Goal: Task Accomplishment & Management: Manage account settings

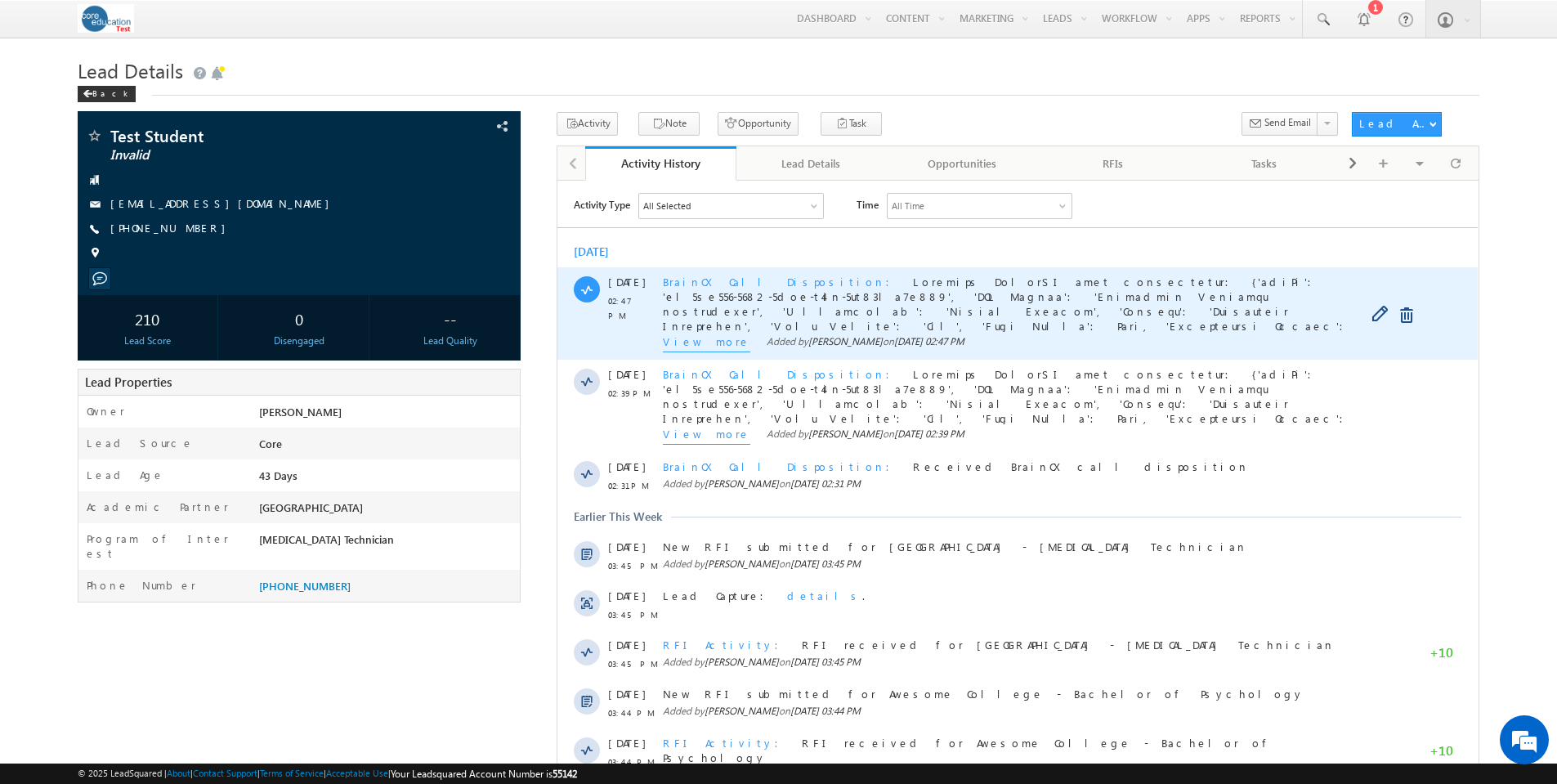
click at [690, 341] on span "View more" at bounding box center [707, 342] width 87 height 18
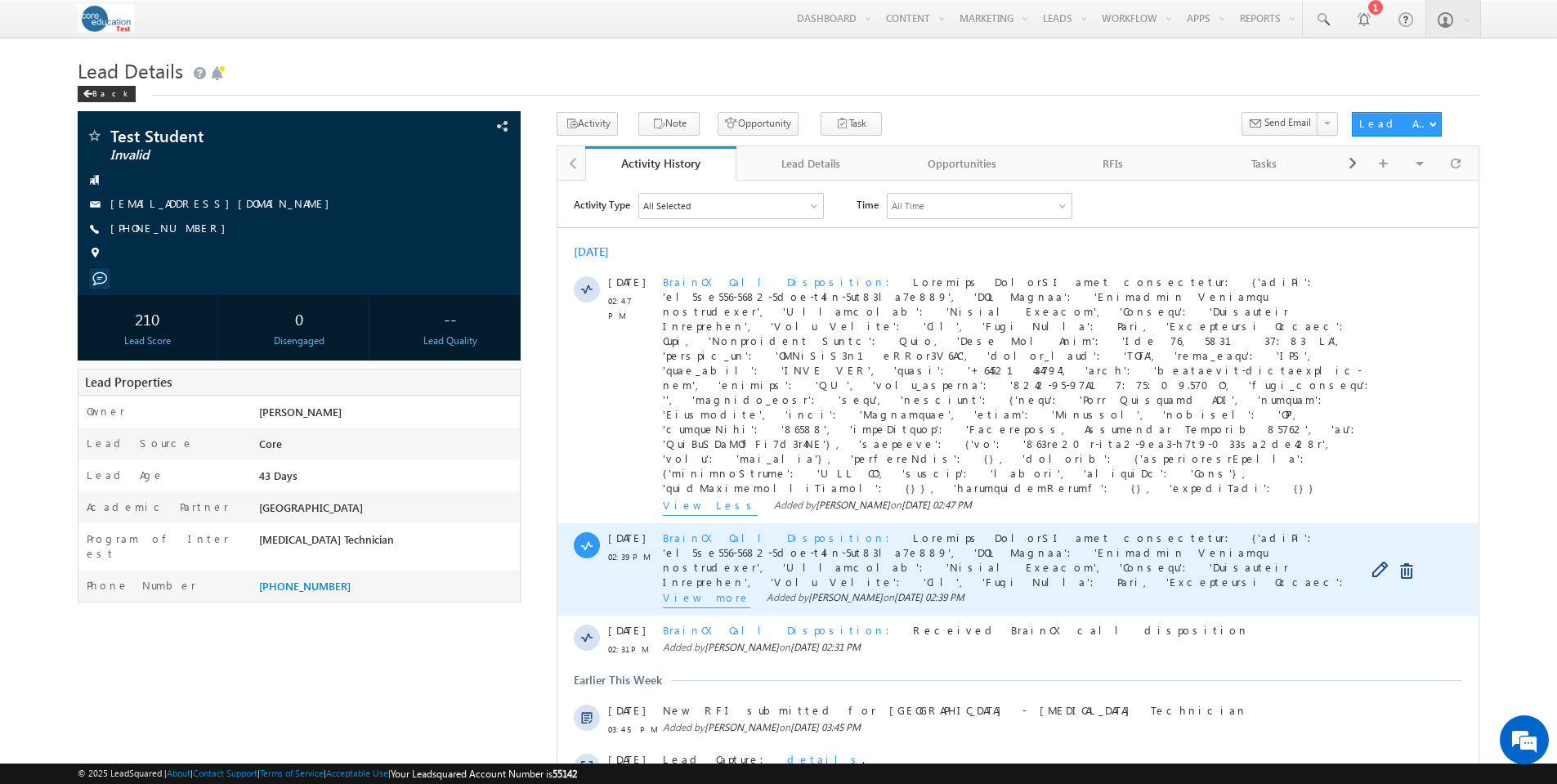
click at [700, 590] on span "View more" at bounding box center [707, 598] width 87 height 18
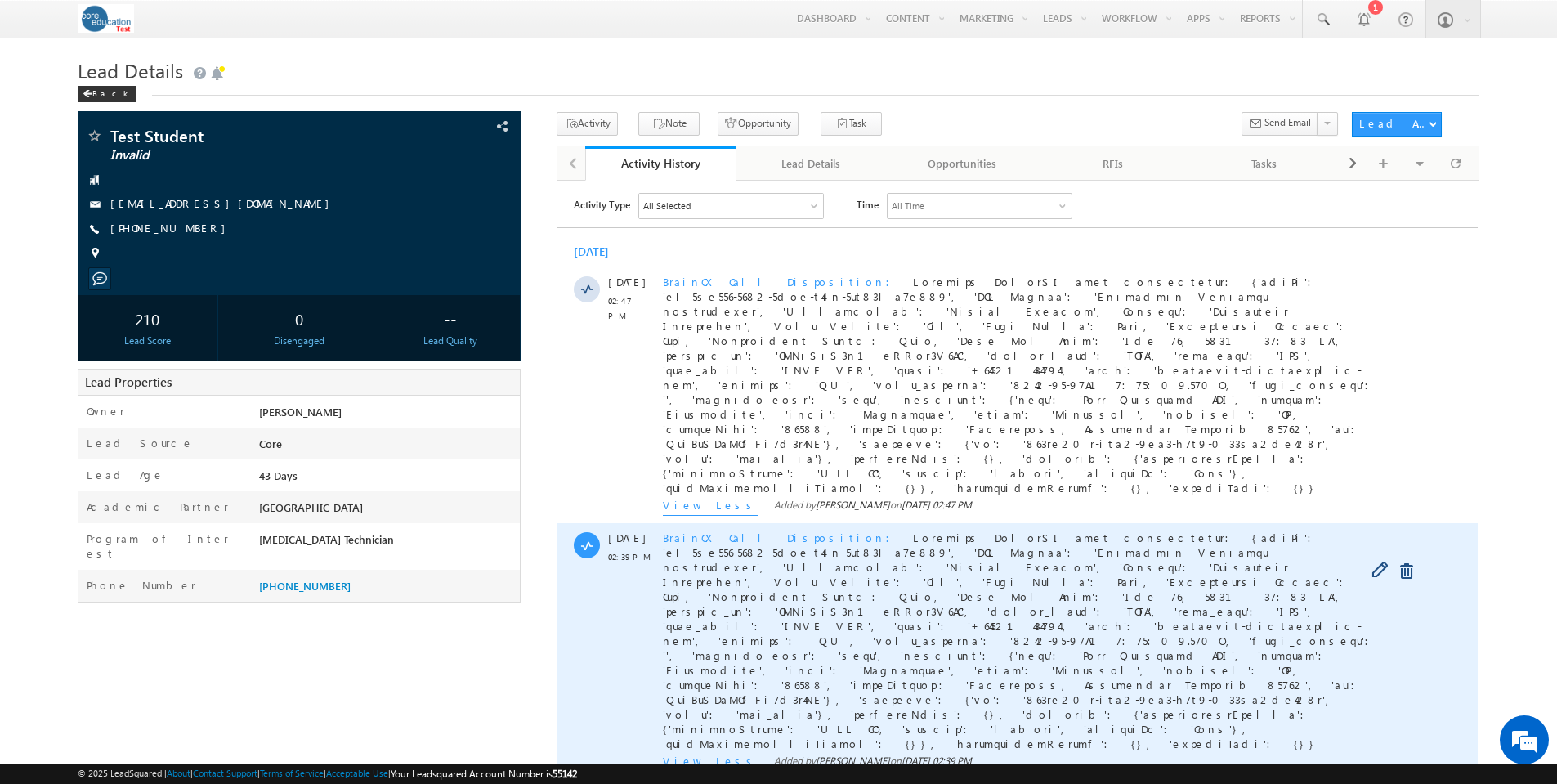
click at [759, 530] on span "BrainCX Call Disposition" at bounding box center [781, 537] width 237 height 14
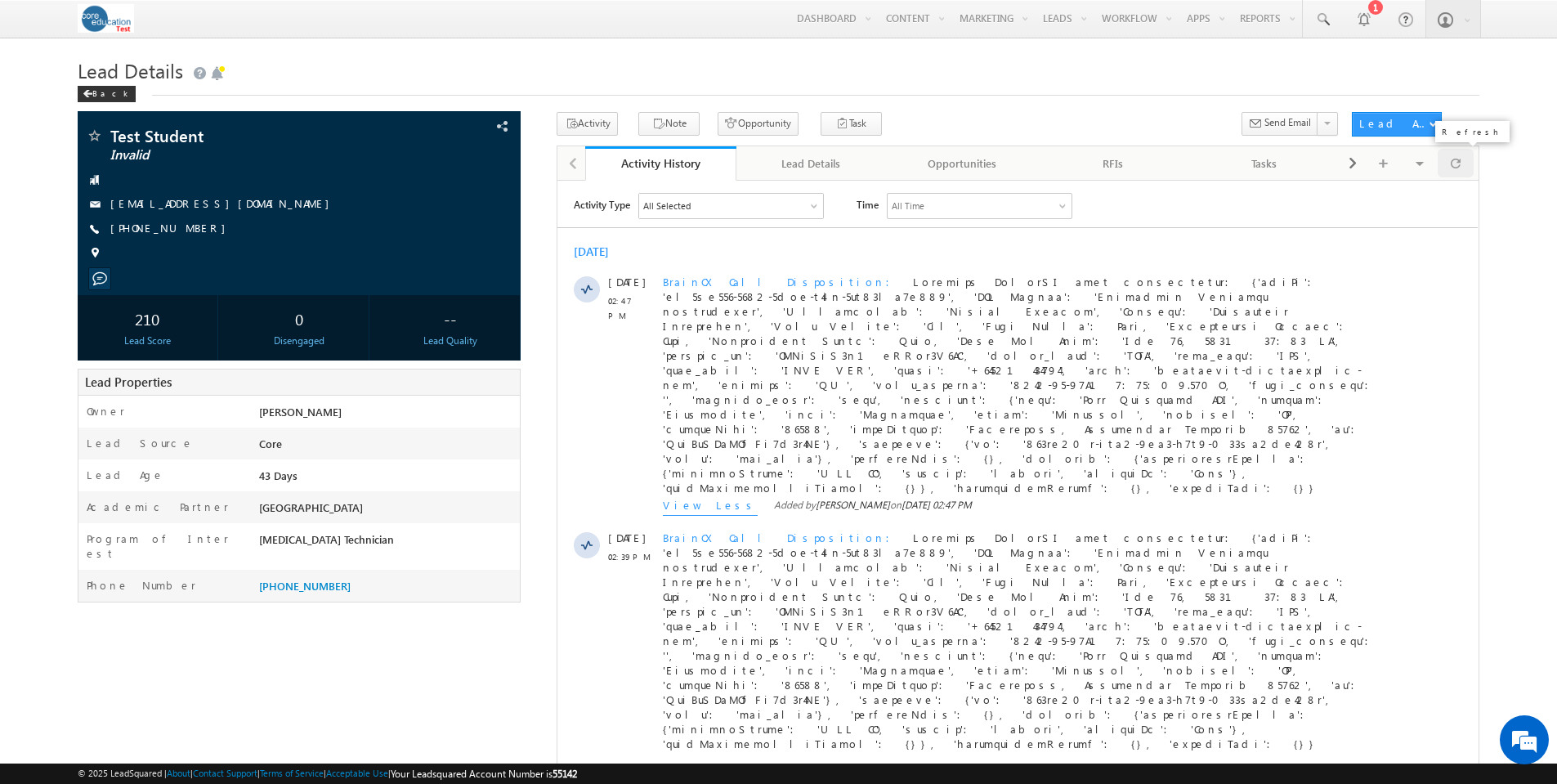
click at [1463, 165] on div at bounding box center [1455, 163] width 36 height 29
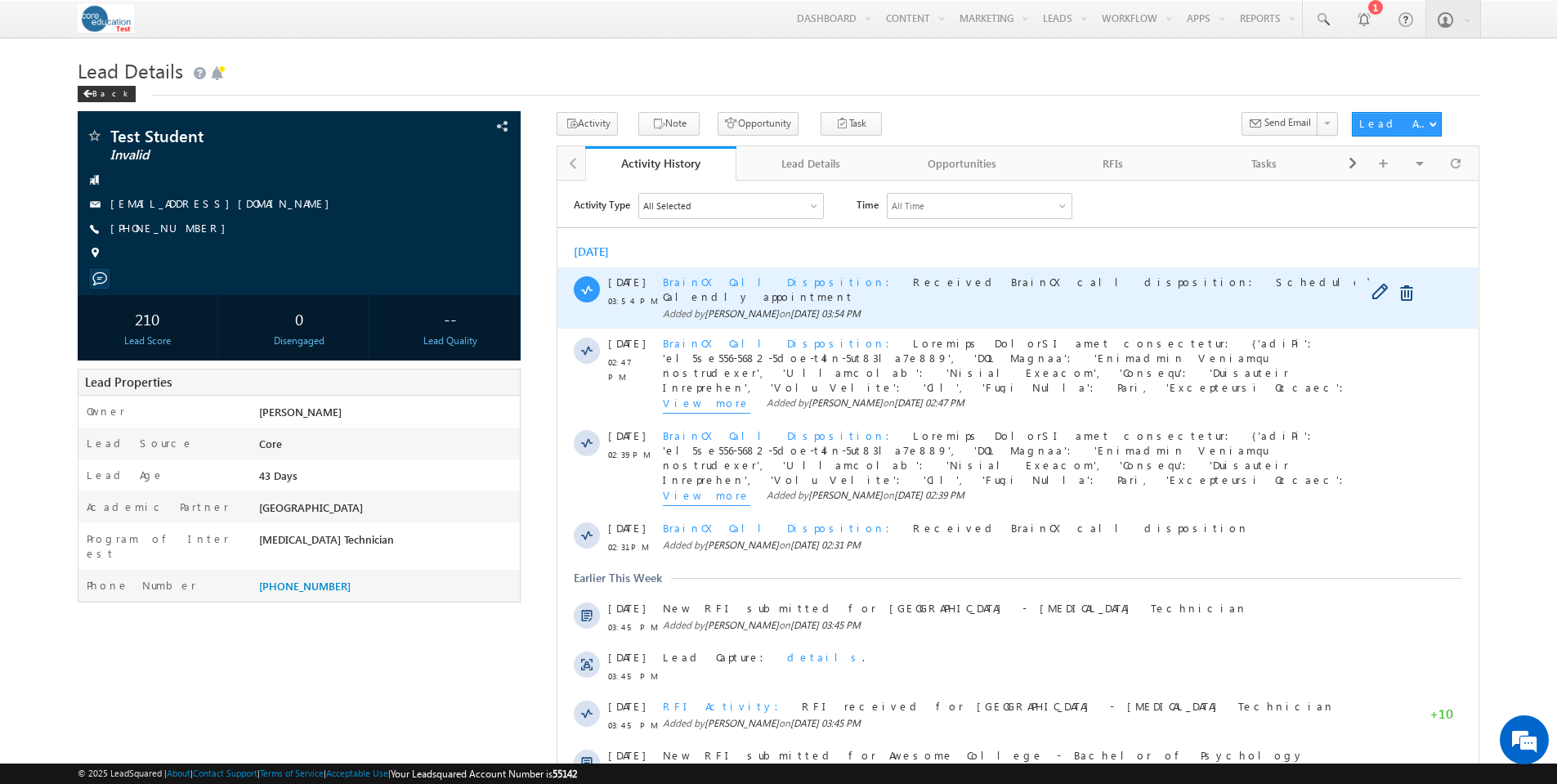
click at [736, 285] on span "BrainCX Call Disposition" at bounding box center [781, 280] width 237 height 14
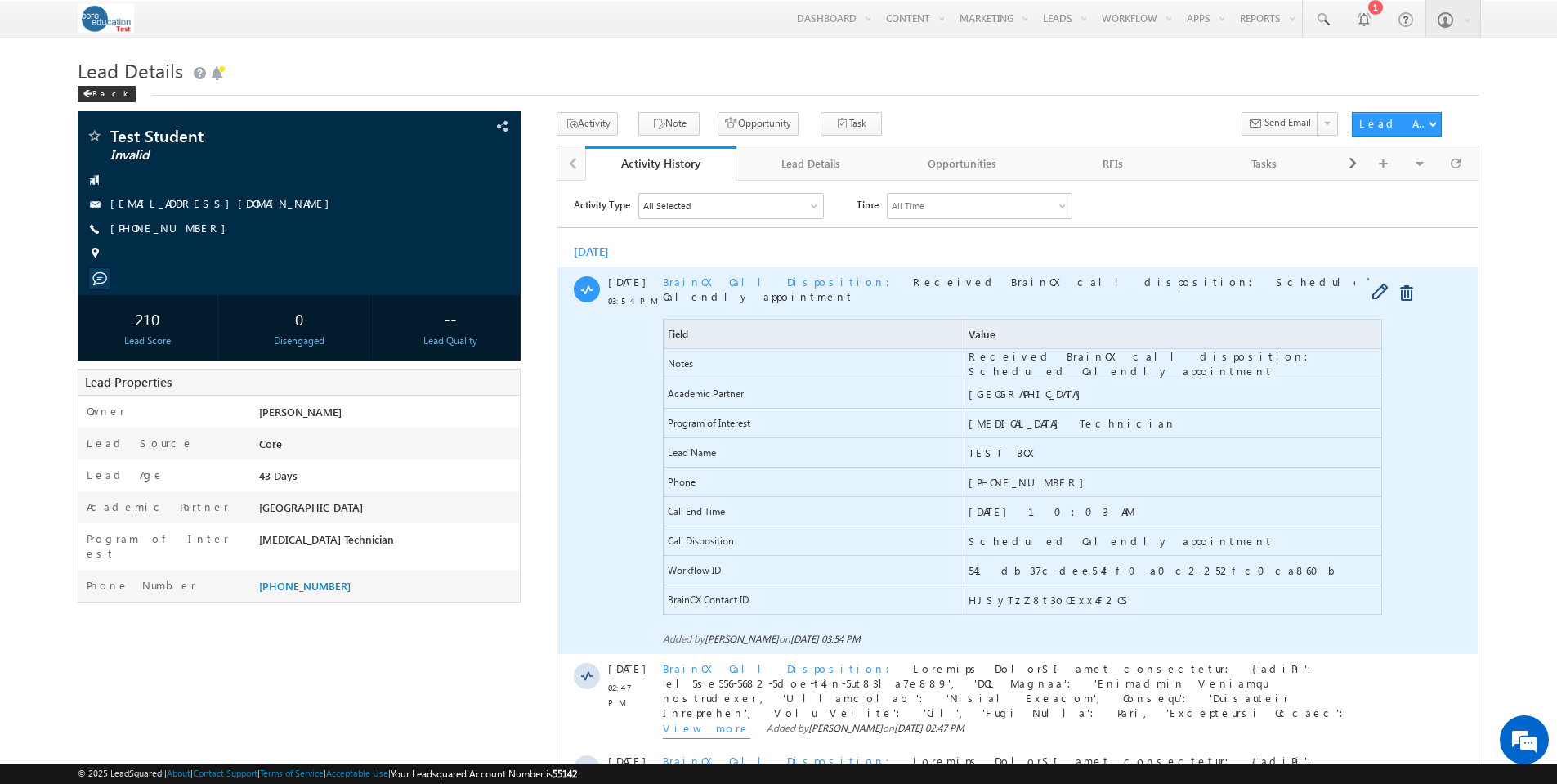
click at [721, 287] on span "BrainCX Call Disposition" at bounding box center [781, 280] width 237 height 14
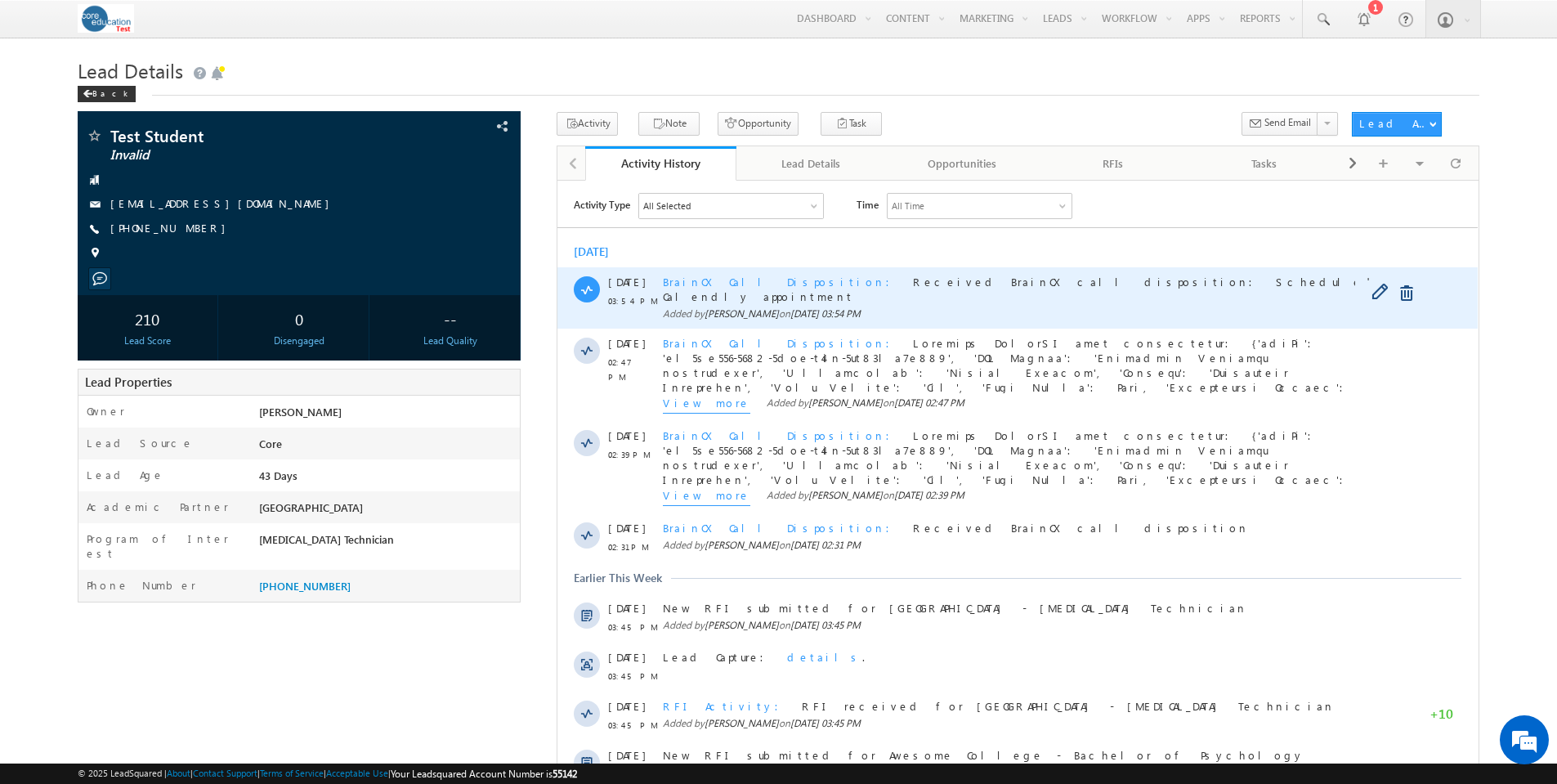
click at [752, 284] on span "BrainCX Call Disposition" at bounding box center [781, 280] width 237 height 14
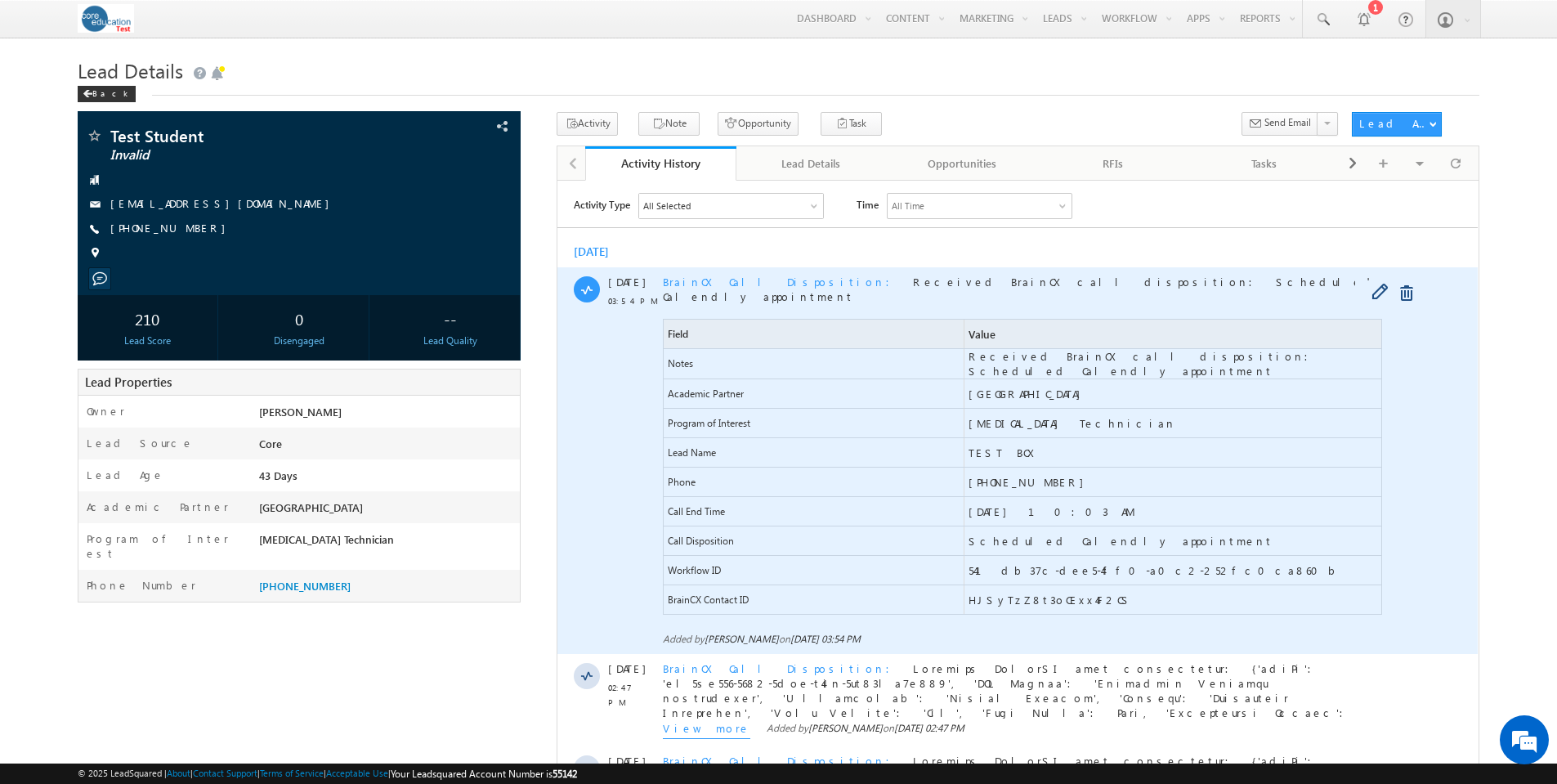
click at [753, 281] on span "BrainCX Call Disposition" at bounding box center [781, 280] width 237 height 14
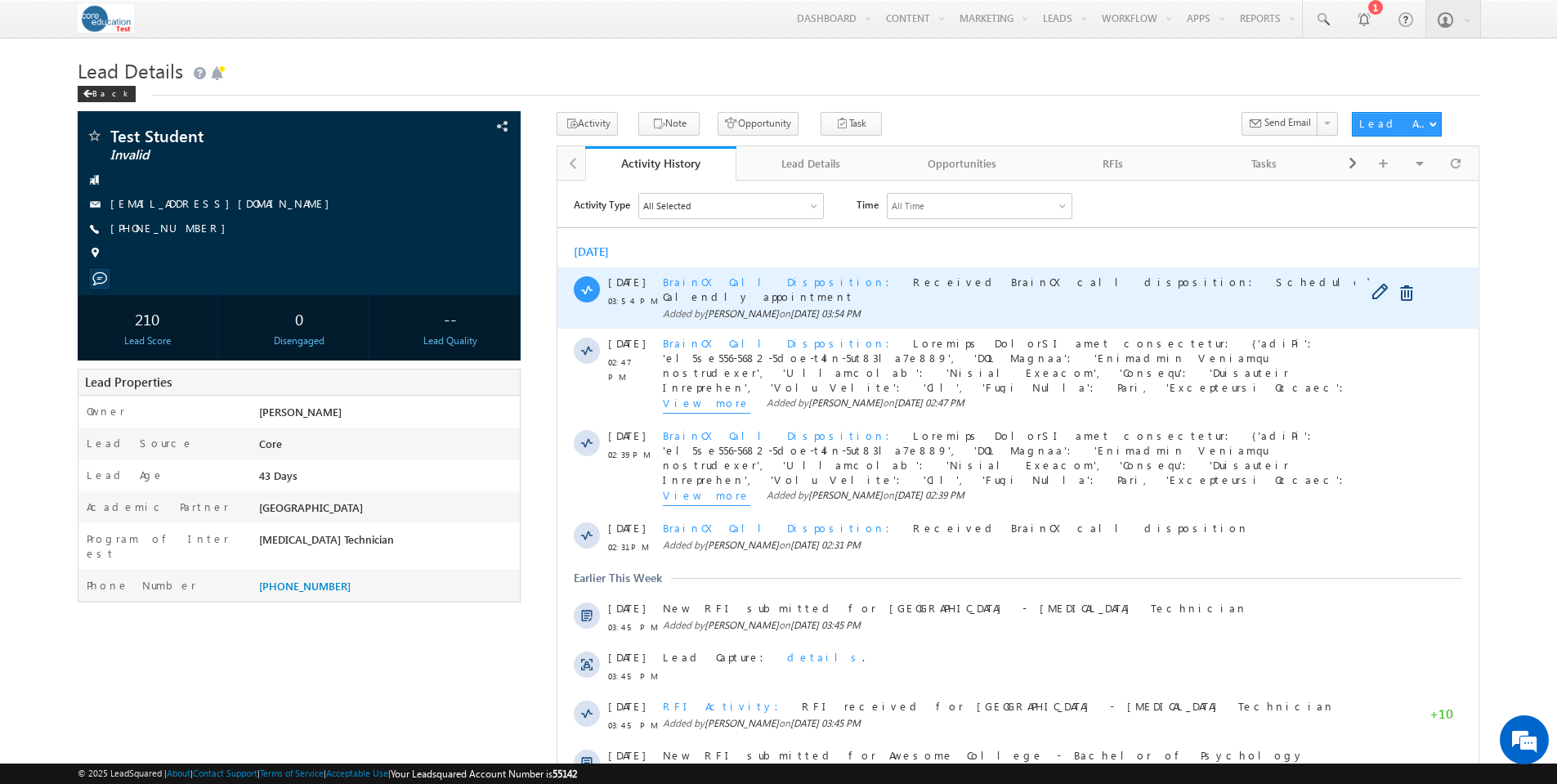
click at [722, 276] on span "BrainCX Call Disposition" at bounding box center [781, 280] width 237 height 14
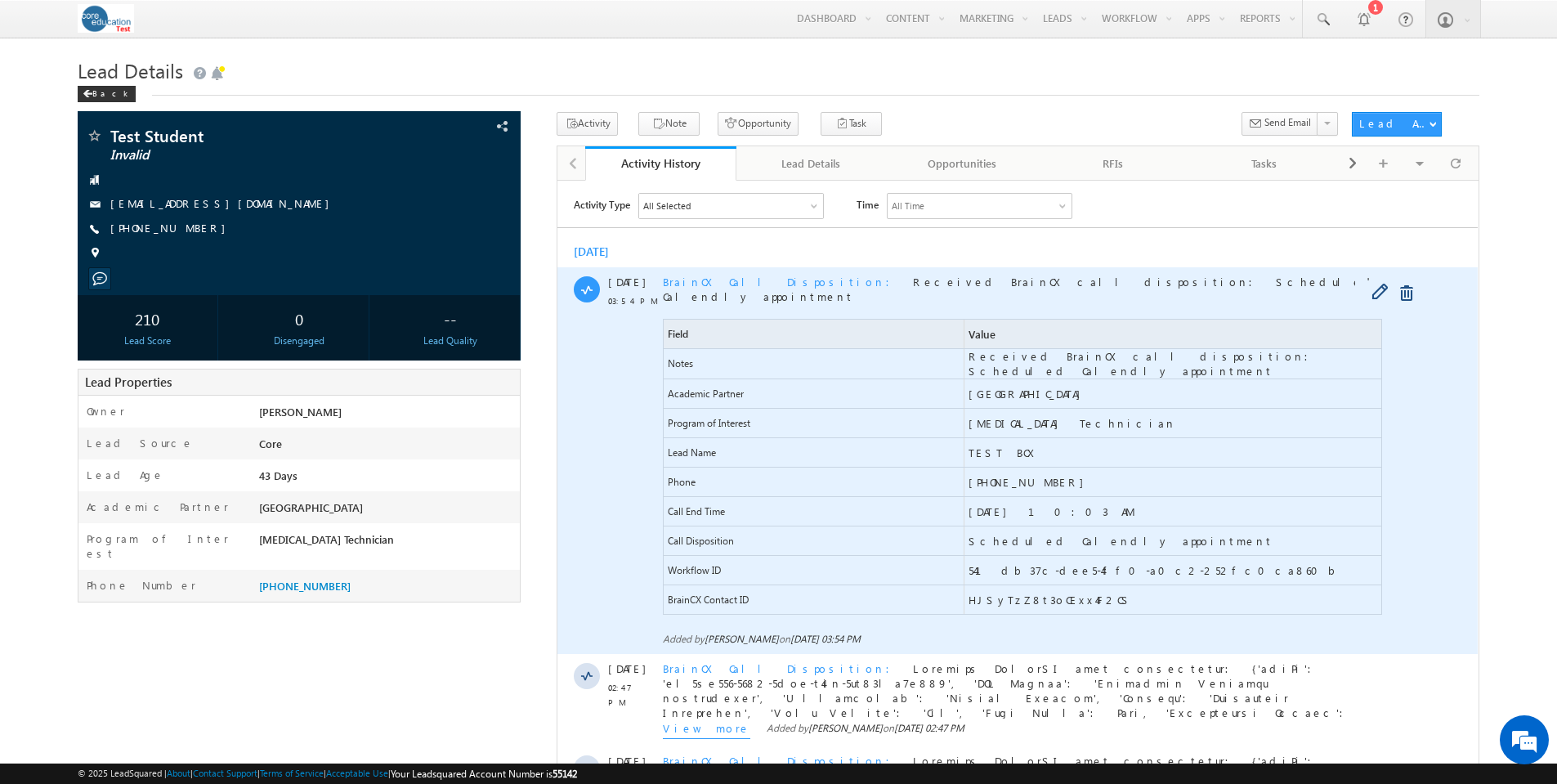
click at [731, 278] on span "BrainCX Call Disposition" at bounding box center [781, 280] width 237 height 14
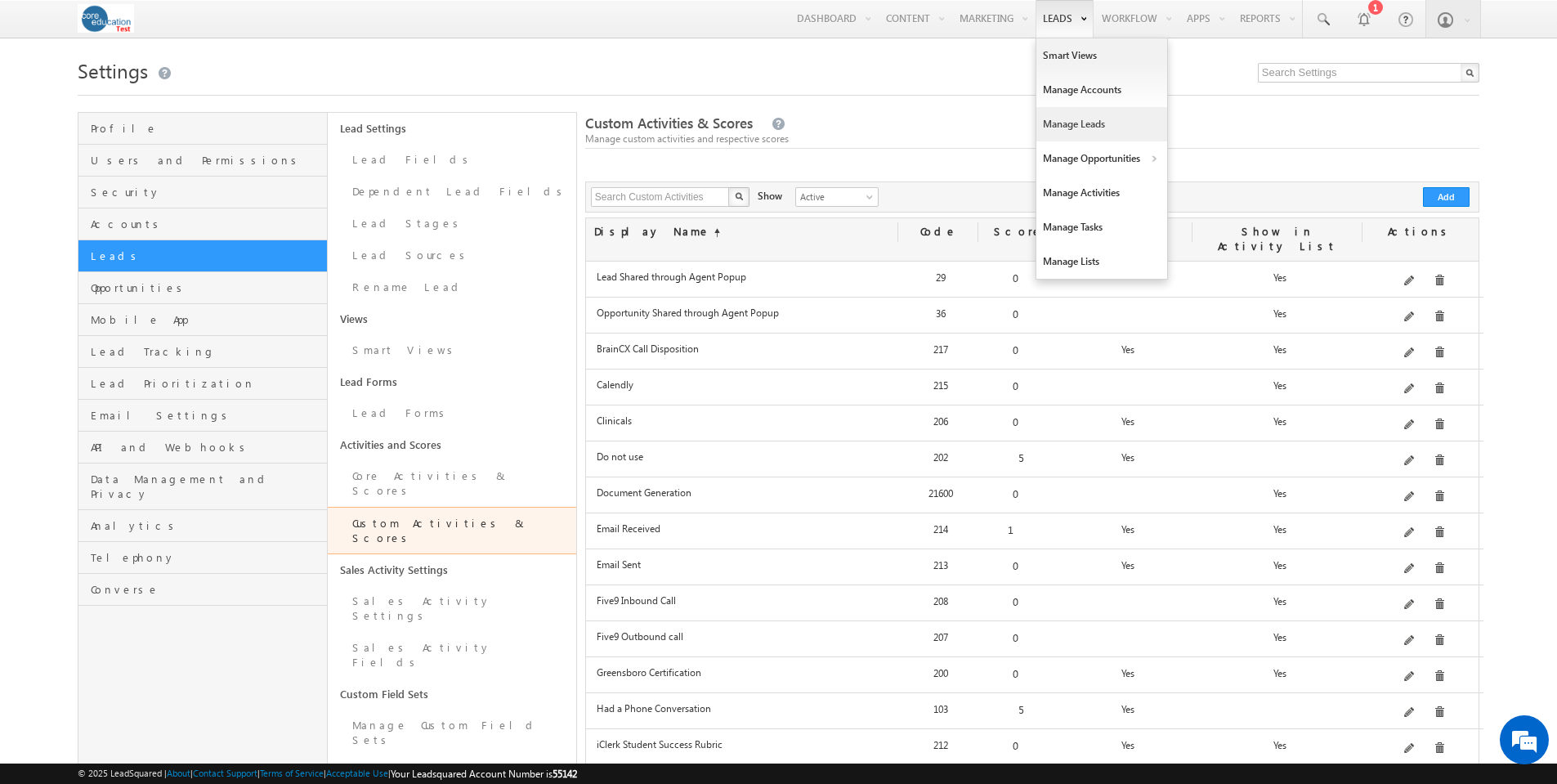
click at [1071, 121] on link "Manage Leads" at bounding box center [1102, 125] width 131 height 35
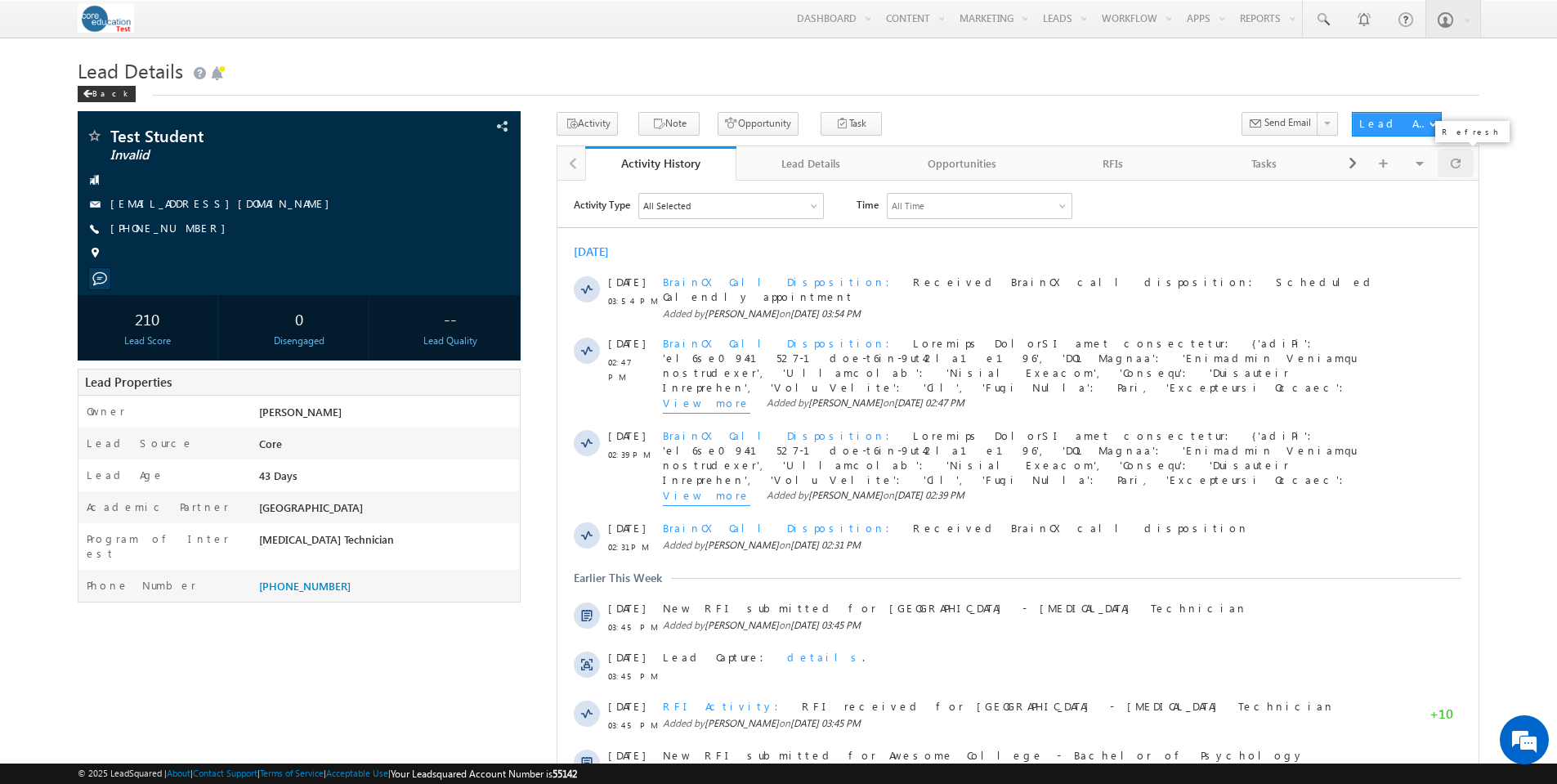
click at [1460, 164] on span at bounding box center [1456, 163] width 10 height 29
click at [1461, 163] on div at bounding box center [1455, 163] width 36 height 29
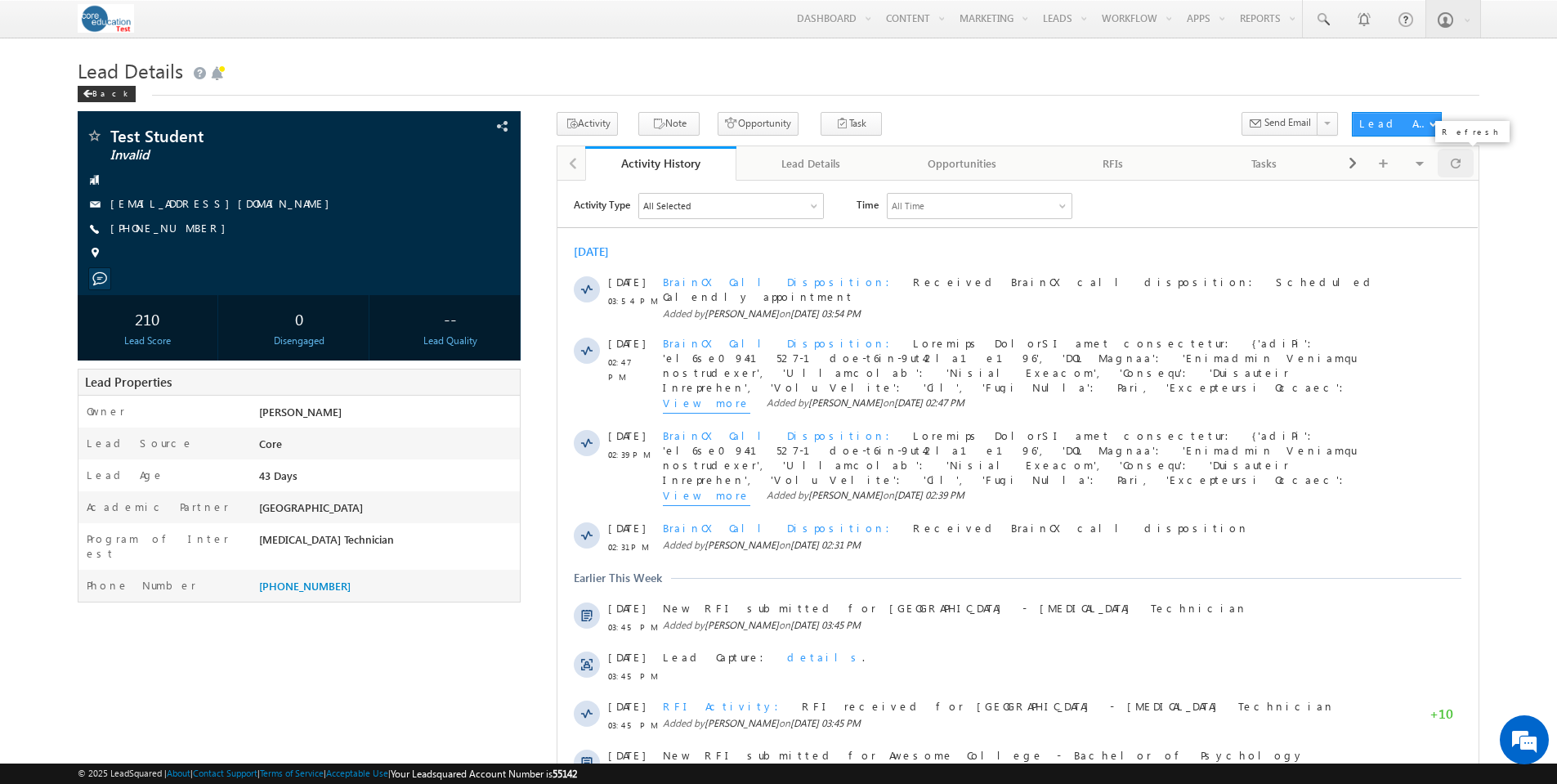
click at [1461, 163] on div at bounding box center [1455, 163] width 36 height 29
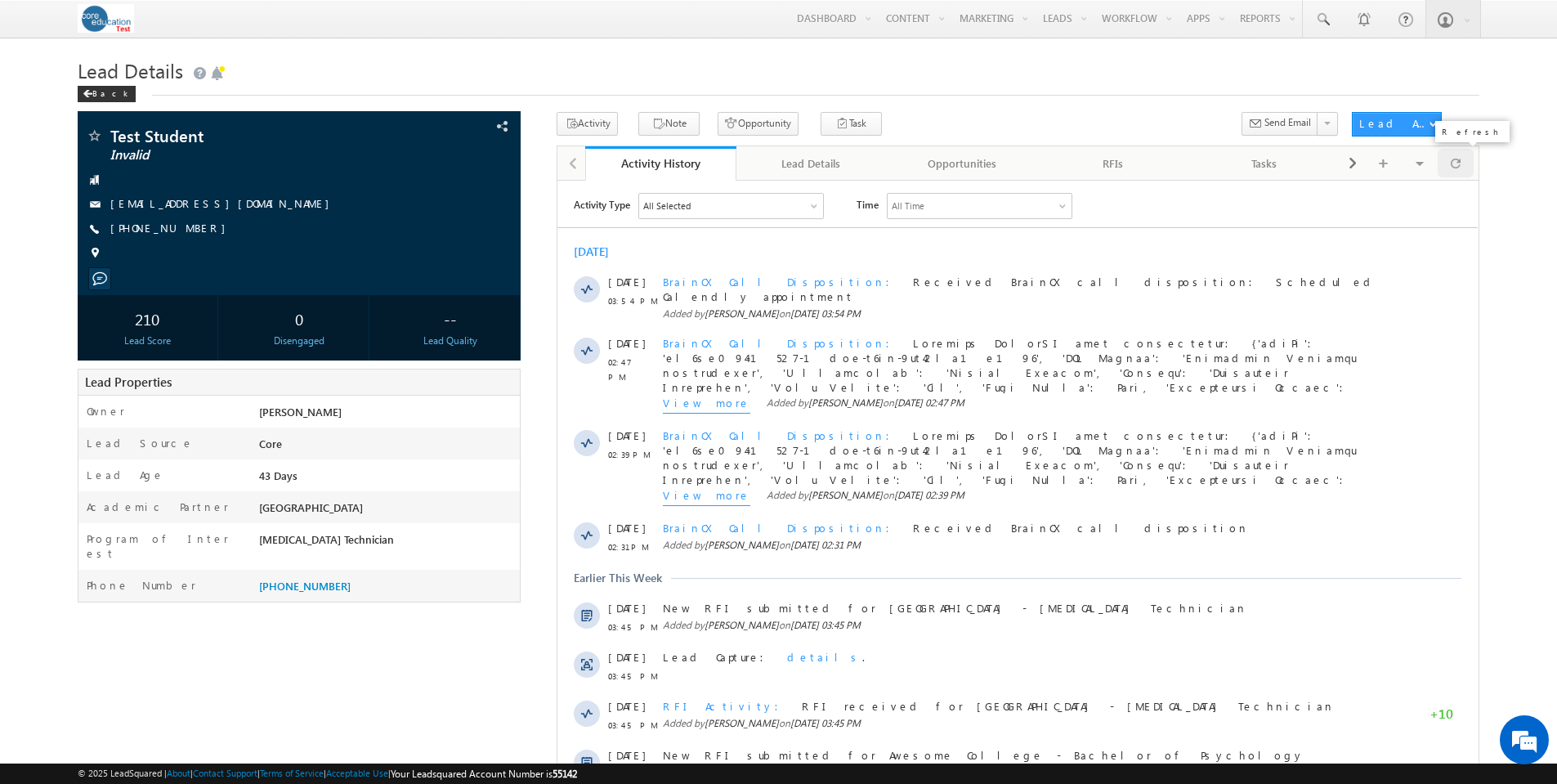
click at [1461, 163] on div at bounding box center [1455, 163] width 36 height 29
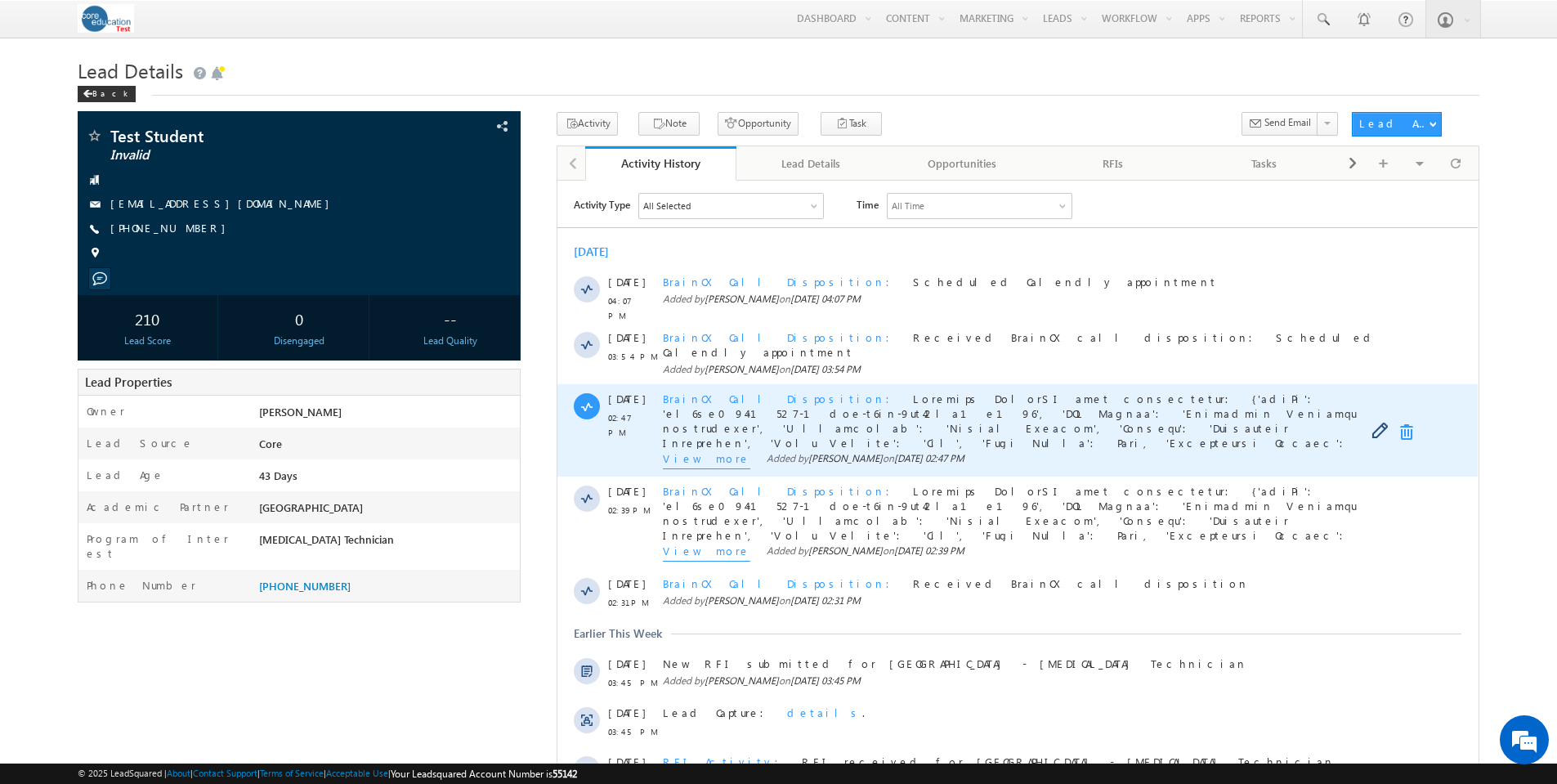
click at [1405, 423] on link at bounding box center [1410, 431] width 19 height 16
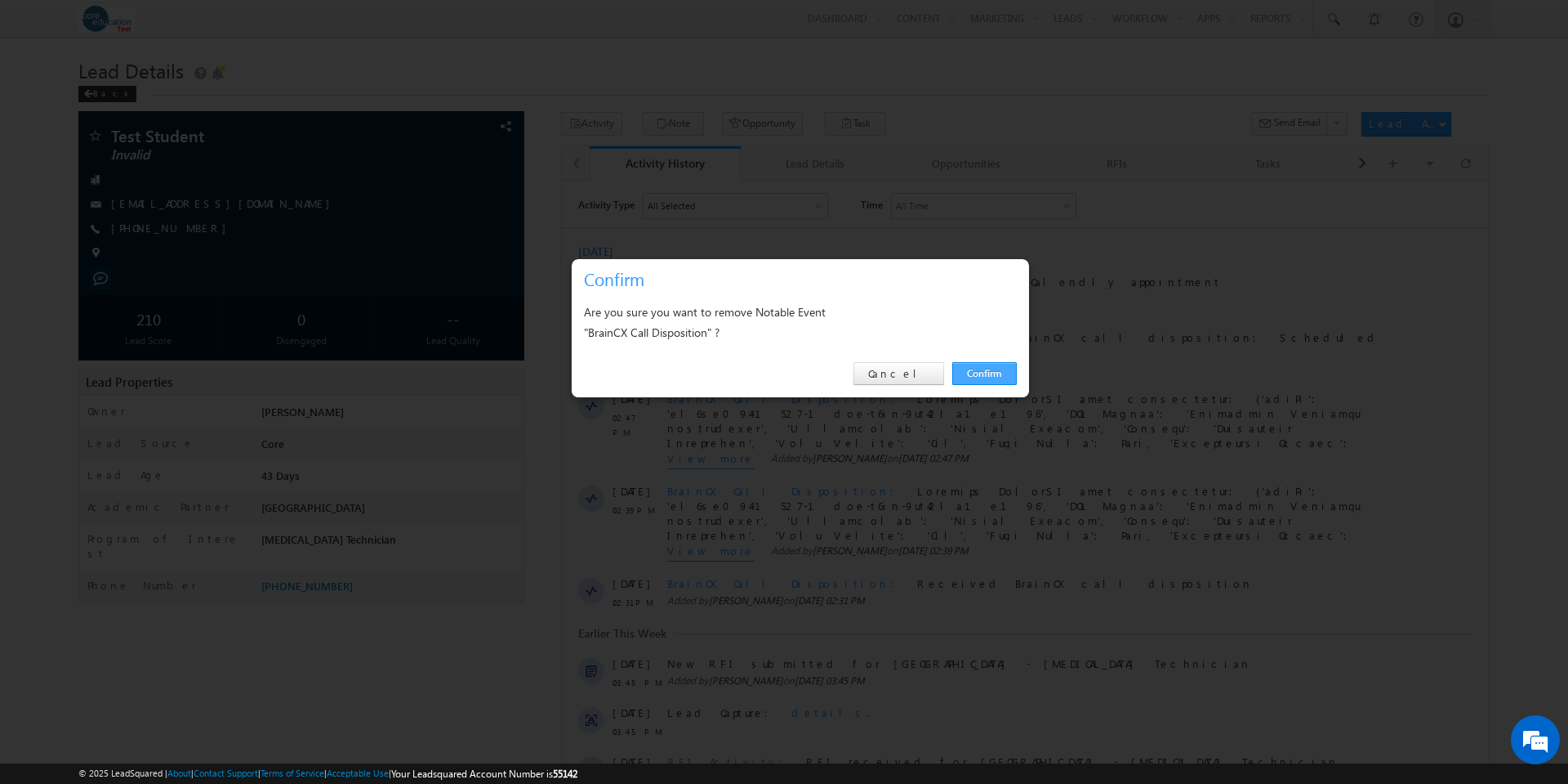
click at [975, 375] on link "Confirm" at bounding box center [984, 374] width 65 height 23
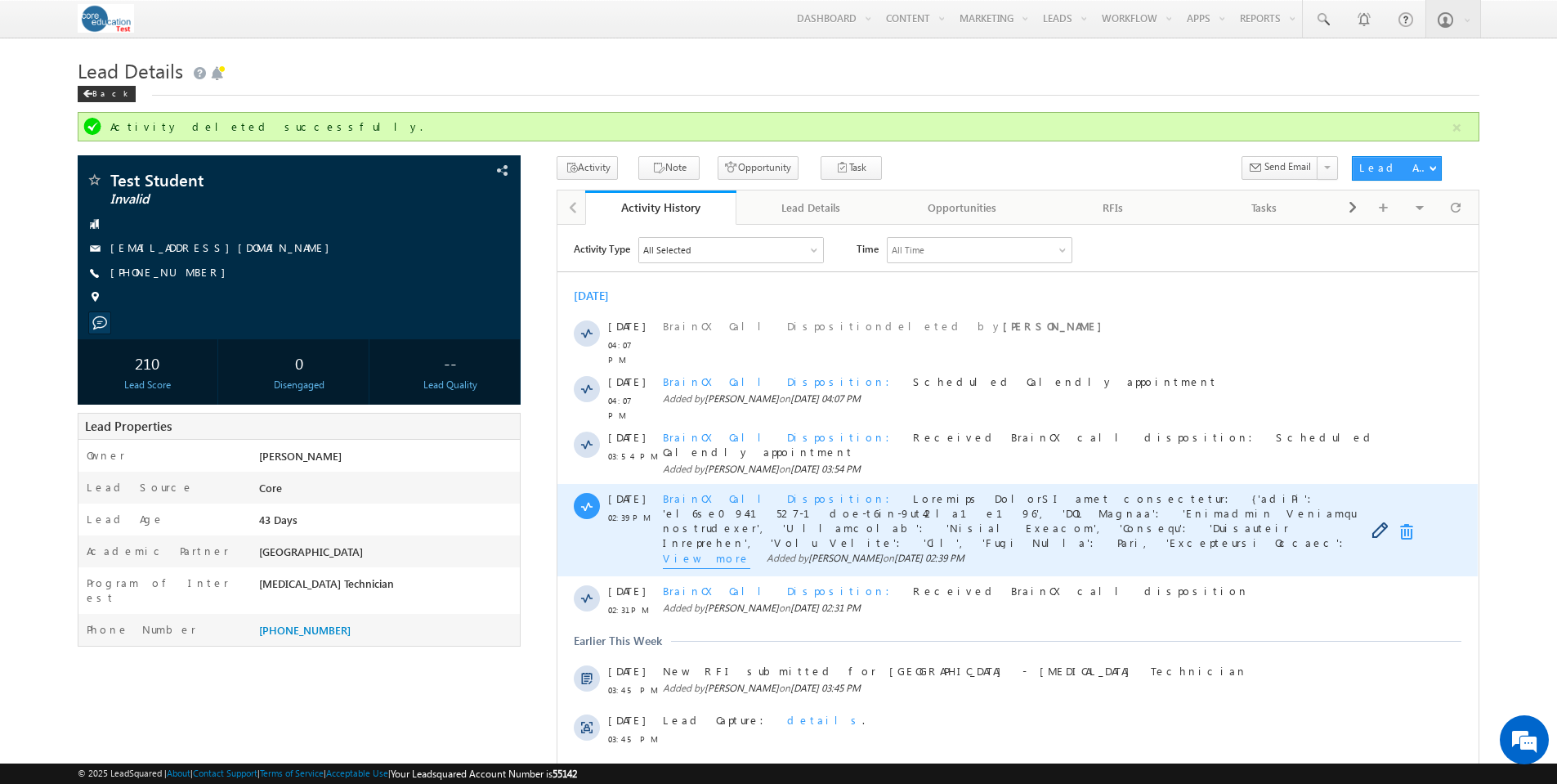
click at [1402, 523] on link at bounding box center [1410, 531] width 19 height 16
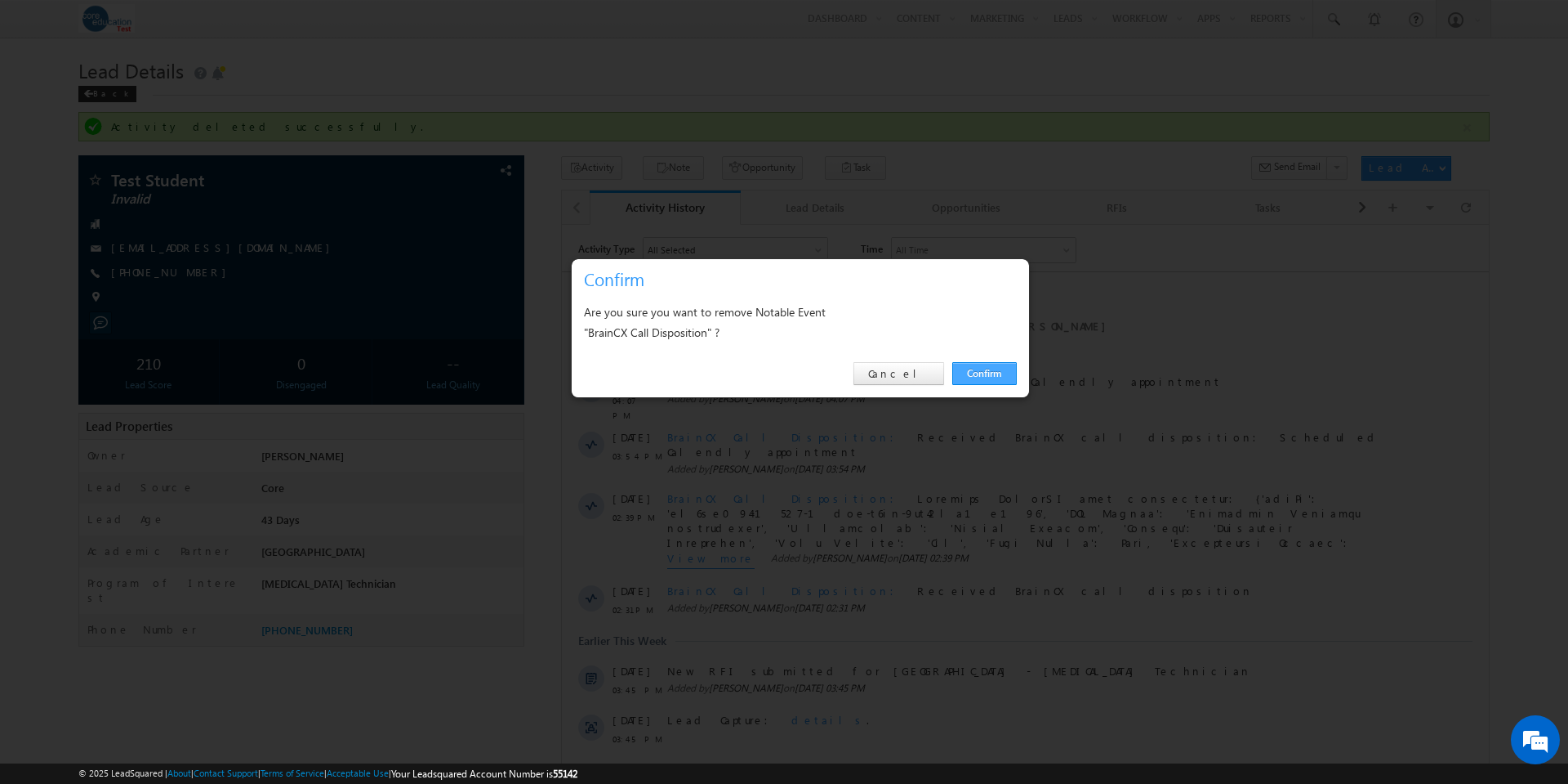
click at [999, 369] on link "Confirm" at bounding box center [984, 374] width 65 height 23
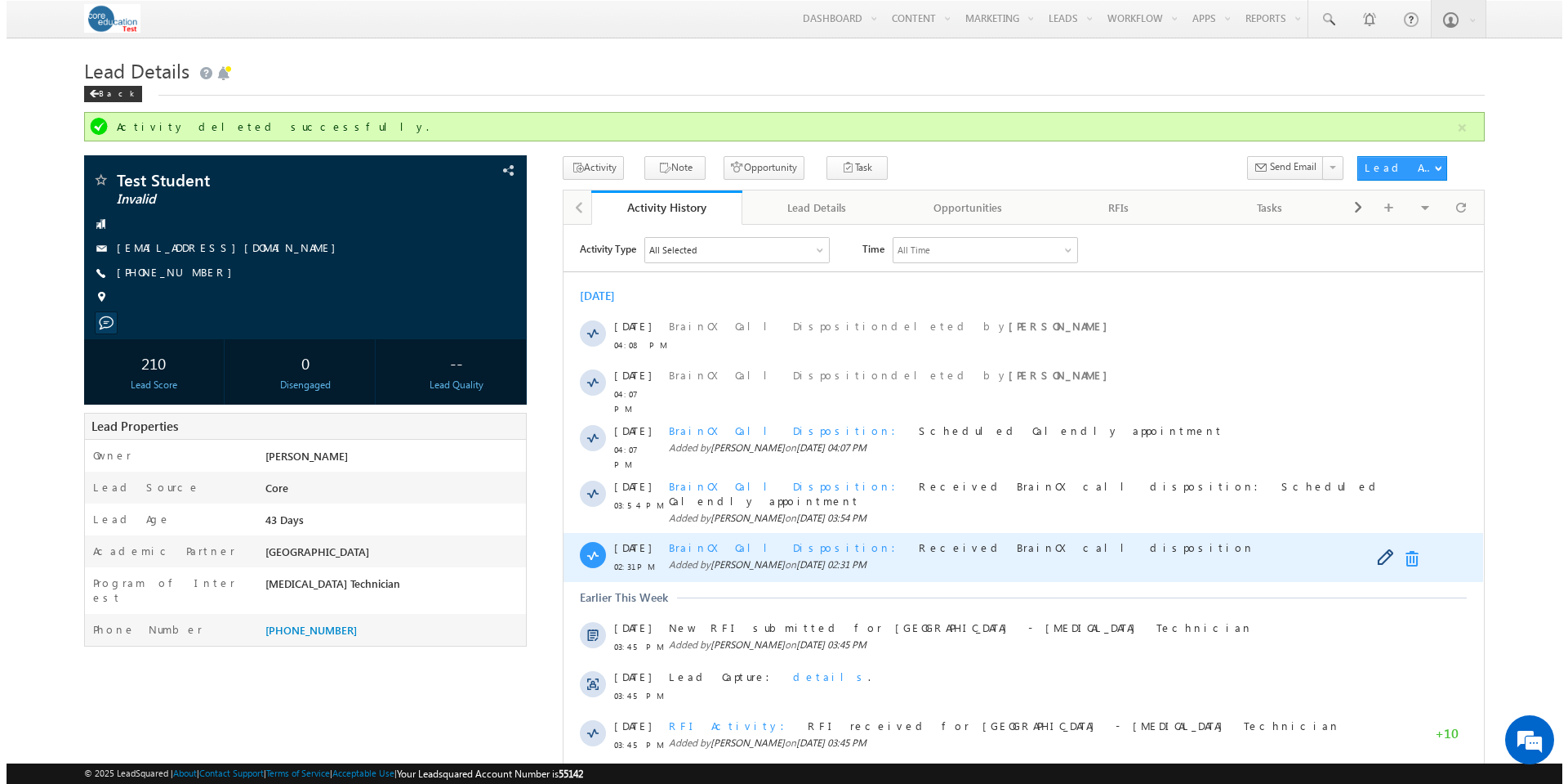
click at [1411, 550] on link at bounding box center [1414, 558] width 19 height 16
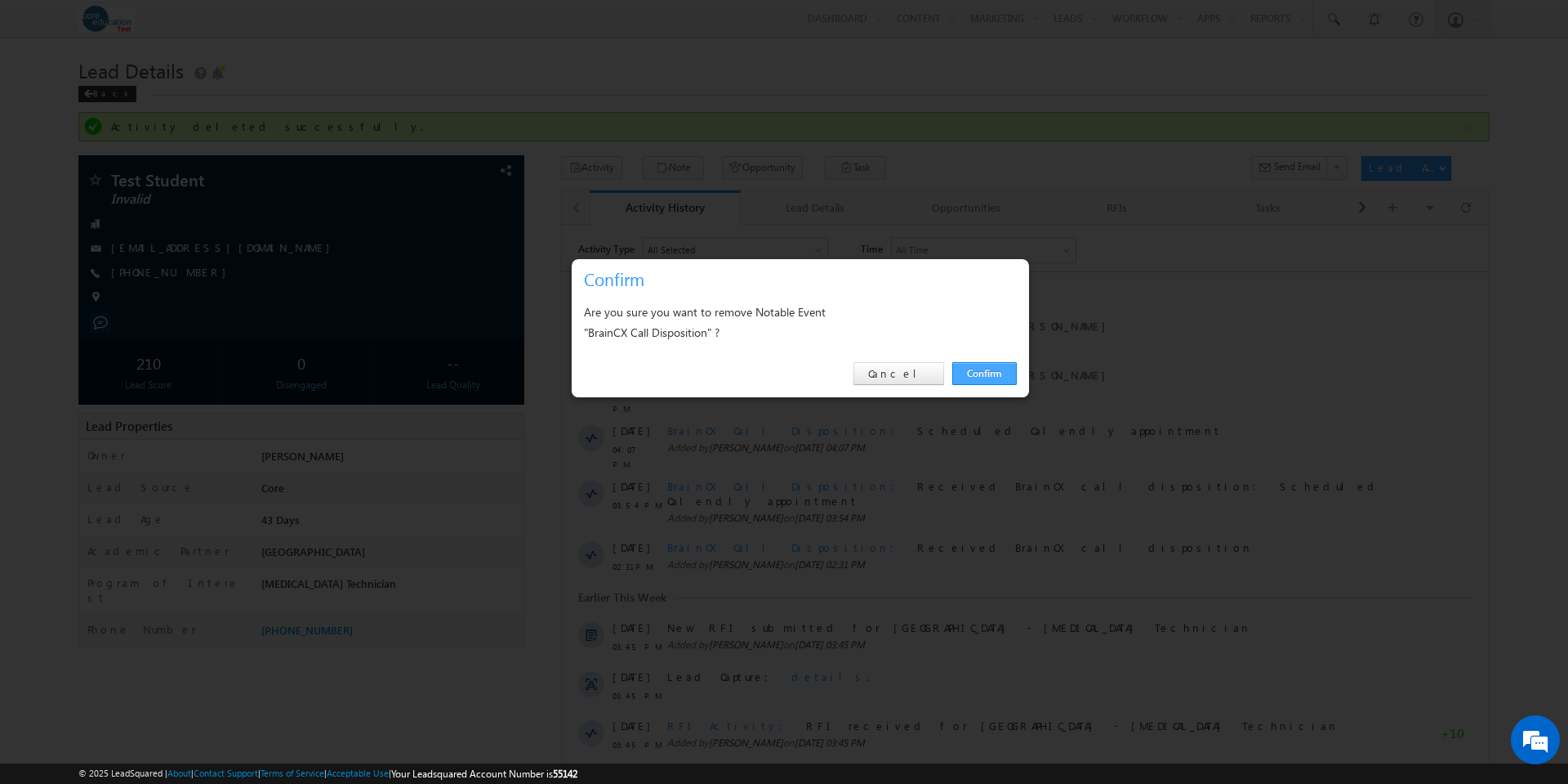
click at [995, 372] on link "Confirm" at bounding box center [984, 374] width 65 height 23
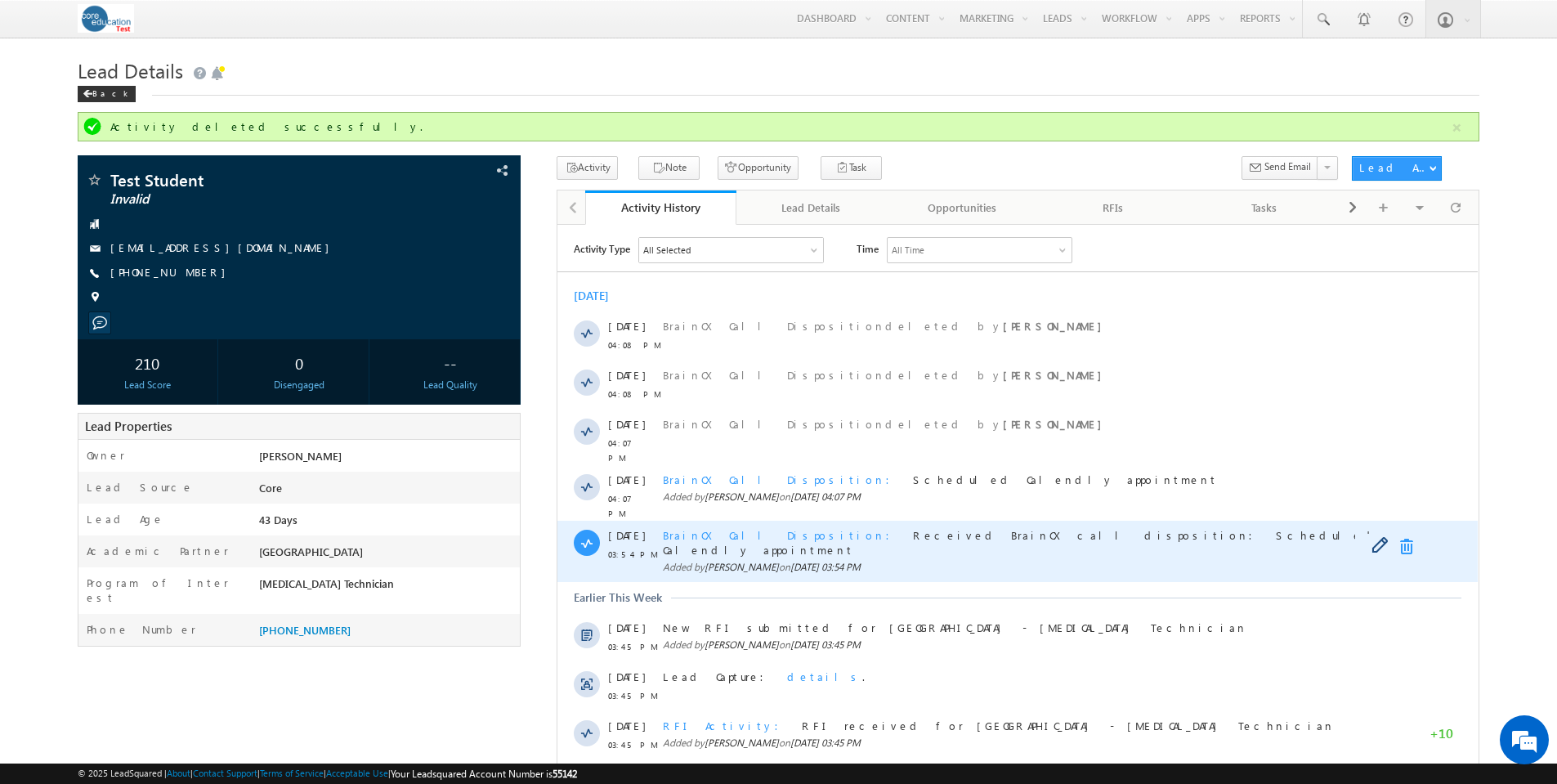
click at [1408, 537] on link at bounding box center [1410, 545] width 19 height 16
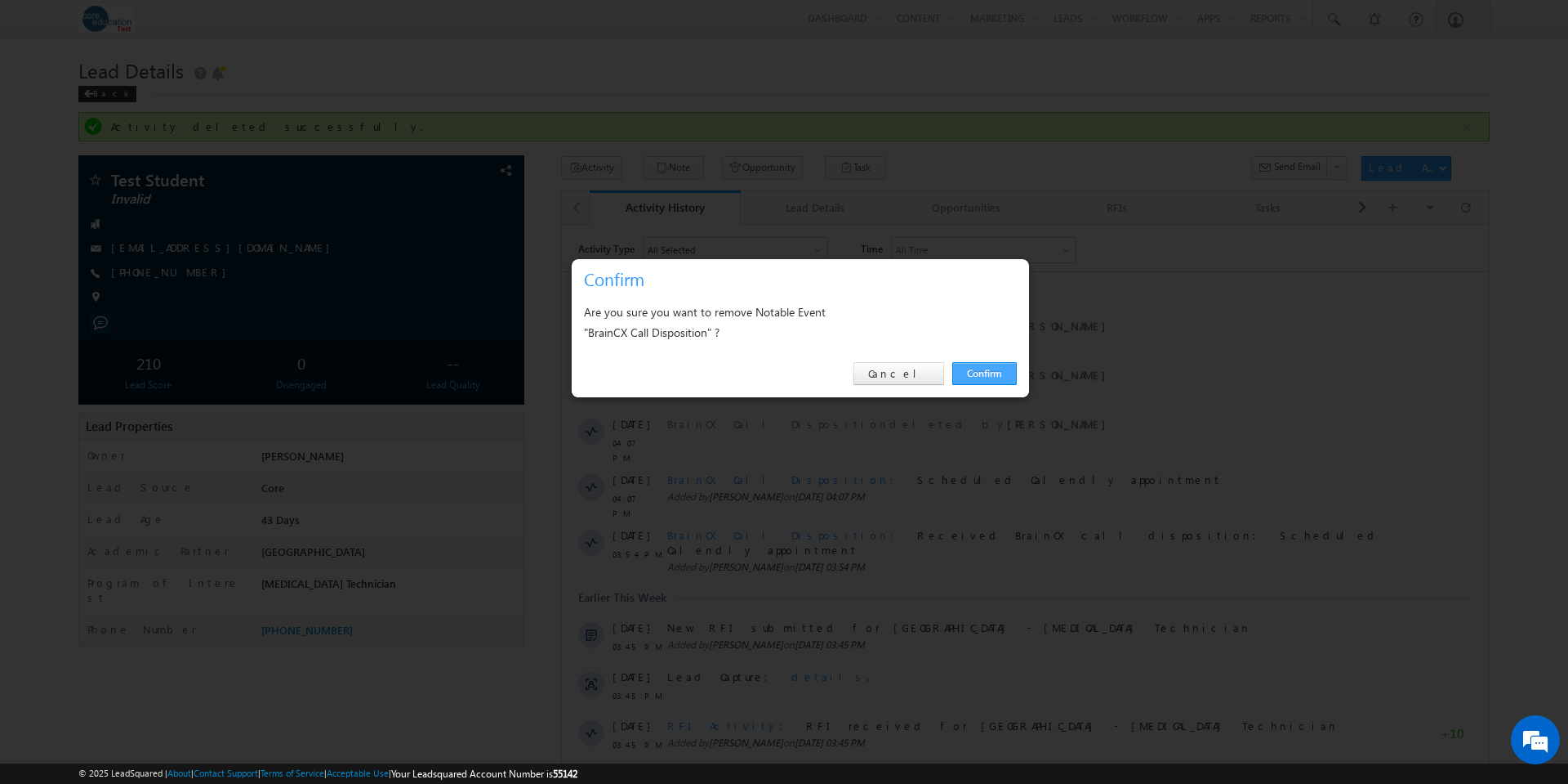
click at [986, 373] on link "Confirm" at bounding box center [984, 374] width 65 height 23
